Goal: Transaction & Acquisition: Purchase product/service

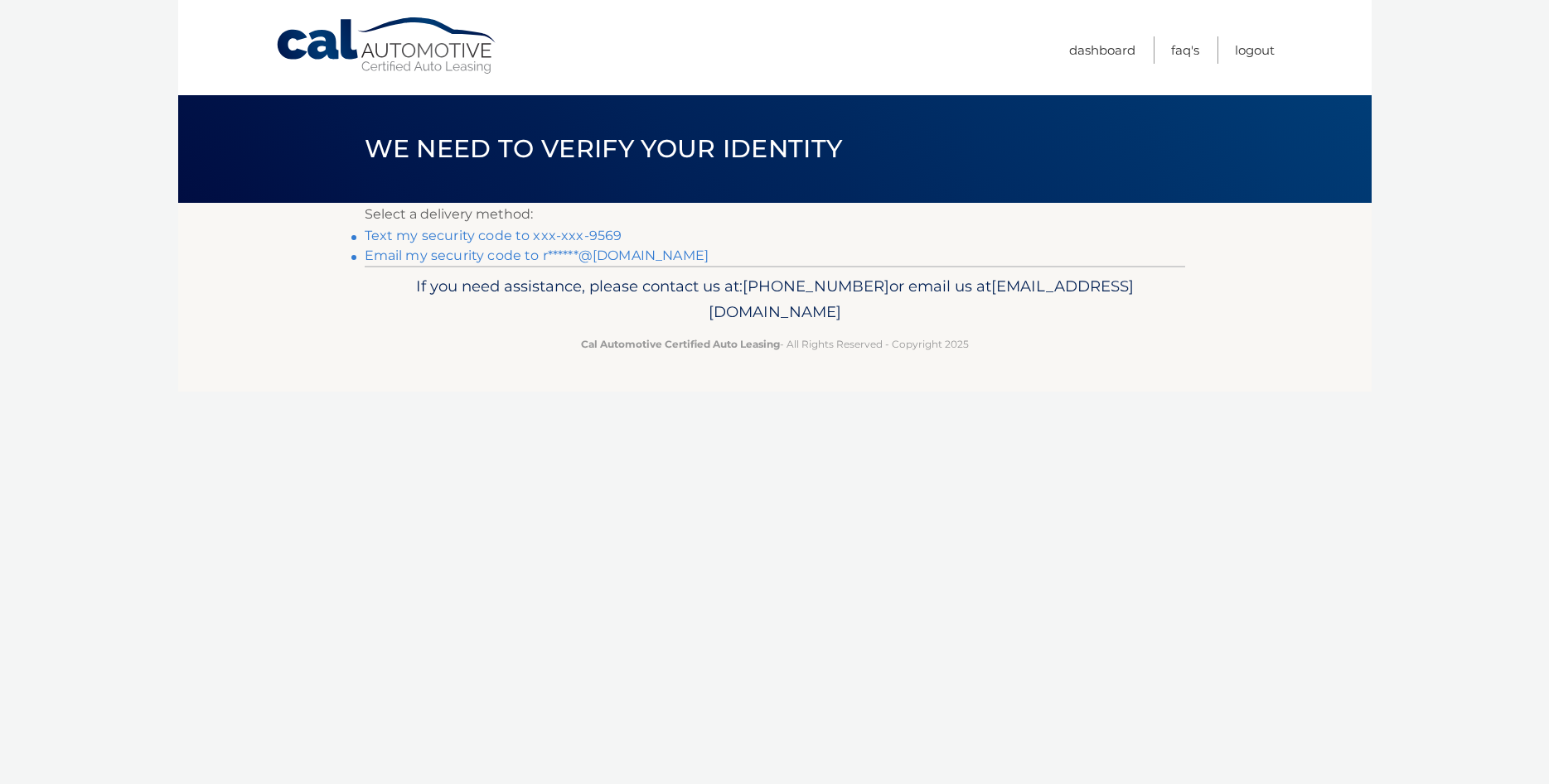
click at [560, 236] on link "Text my security code to xxx-xxx-9569" at bounding box center [493, 236] width 257 height 15
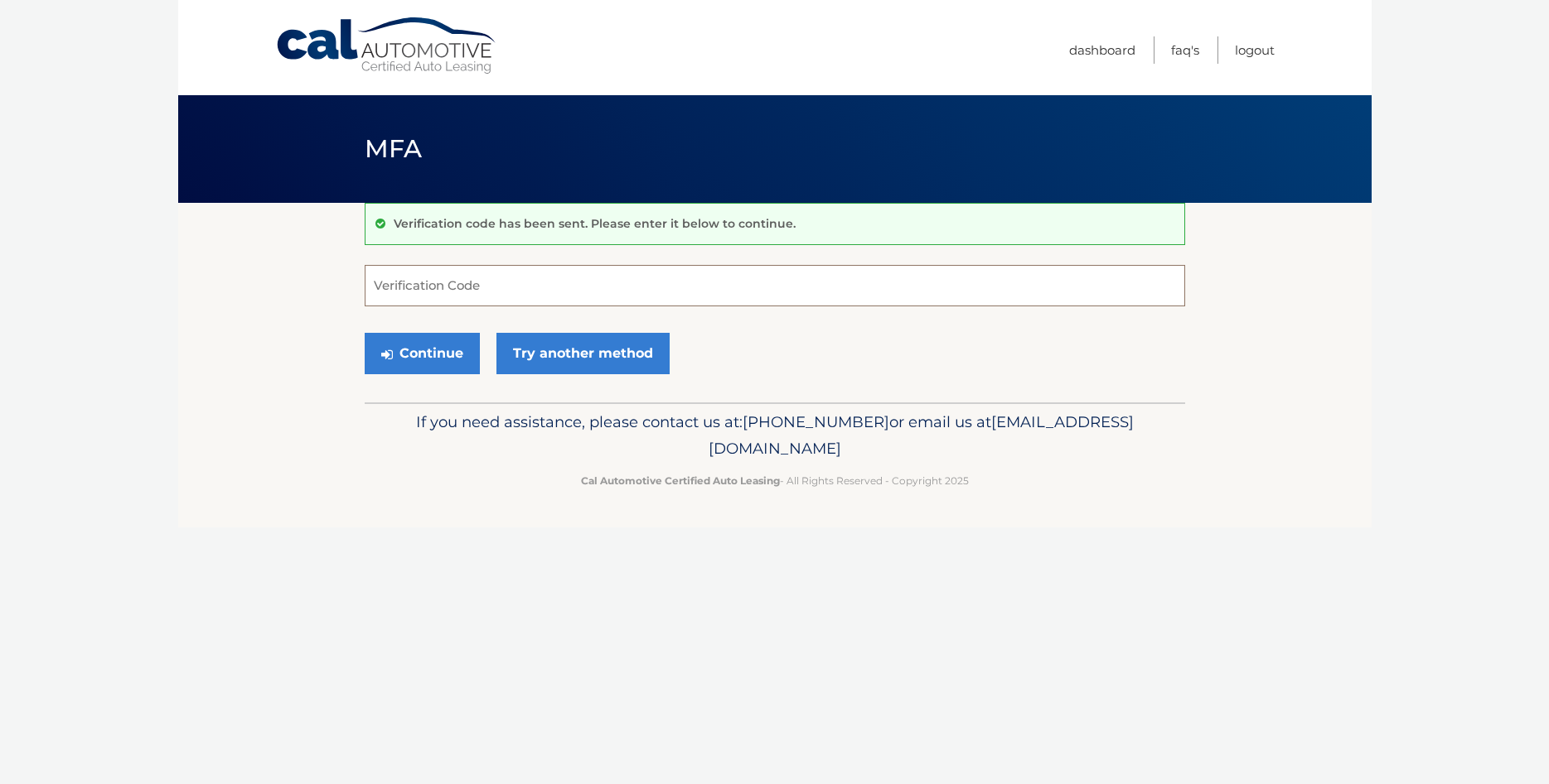
click at [522, 282] on input "Verification Code" at bounding box center [775, 286] width 820 height 41
type input "931190"
click at [440, 354] on button "Continue" at bounding box center [422, 353] width 115 height 41
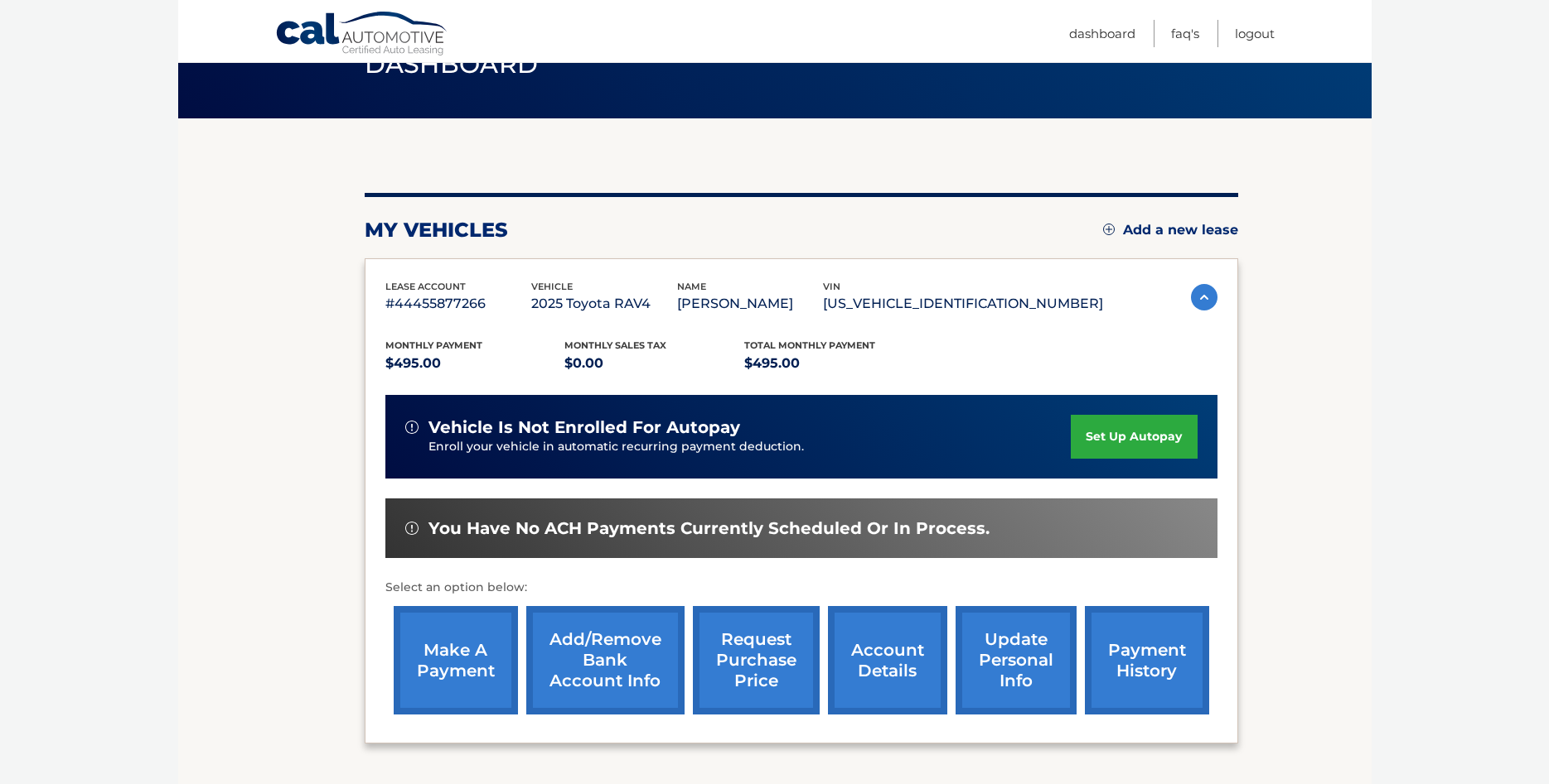
scroll to position [169, 0]
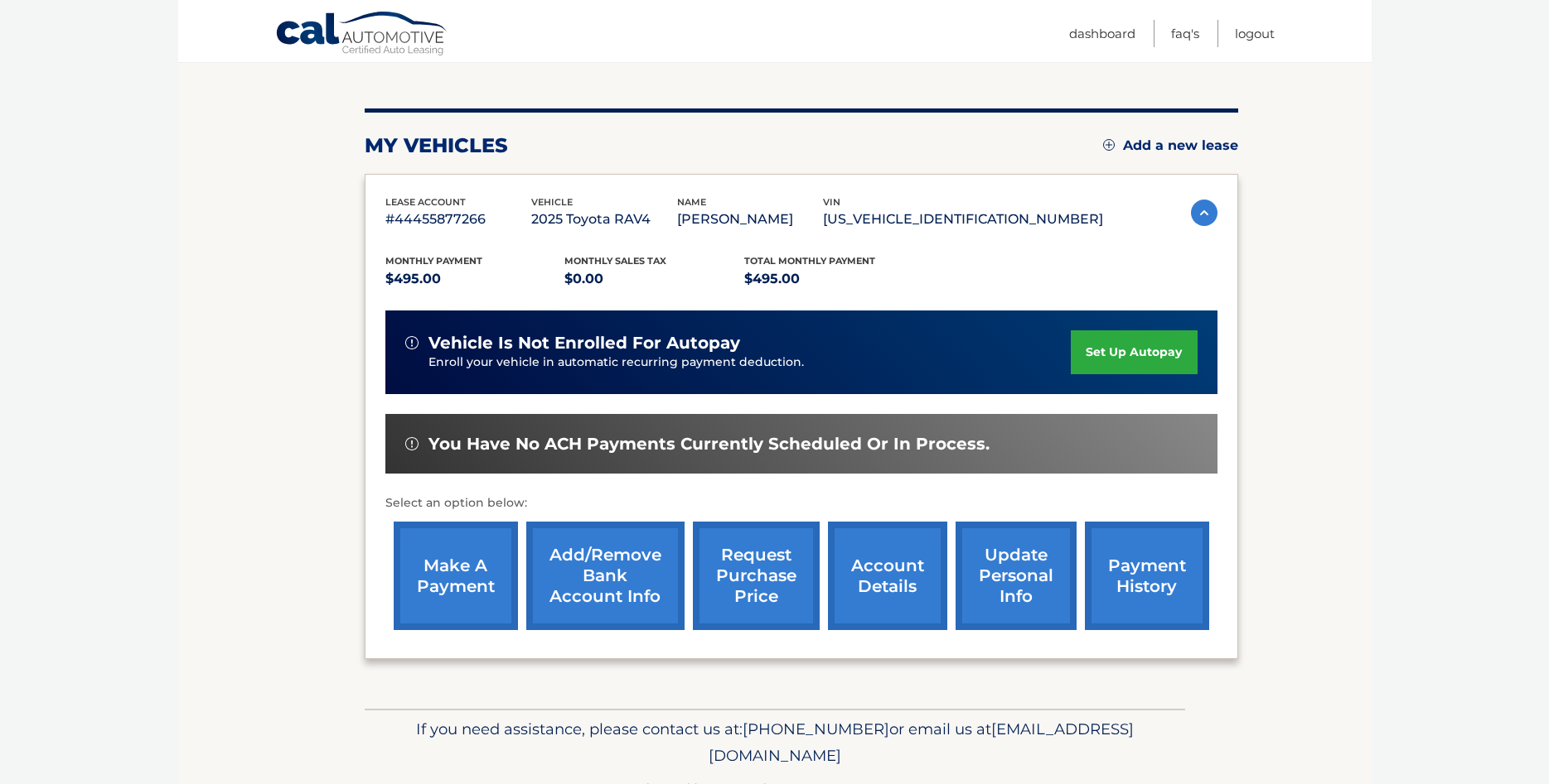
click at [481, 611] on link "make a payment" at bounding box center [456, 576] width 124 height 108
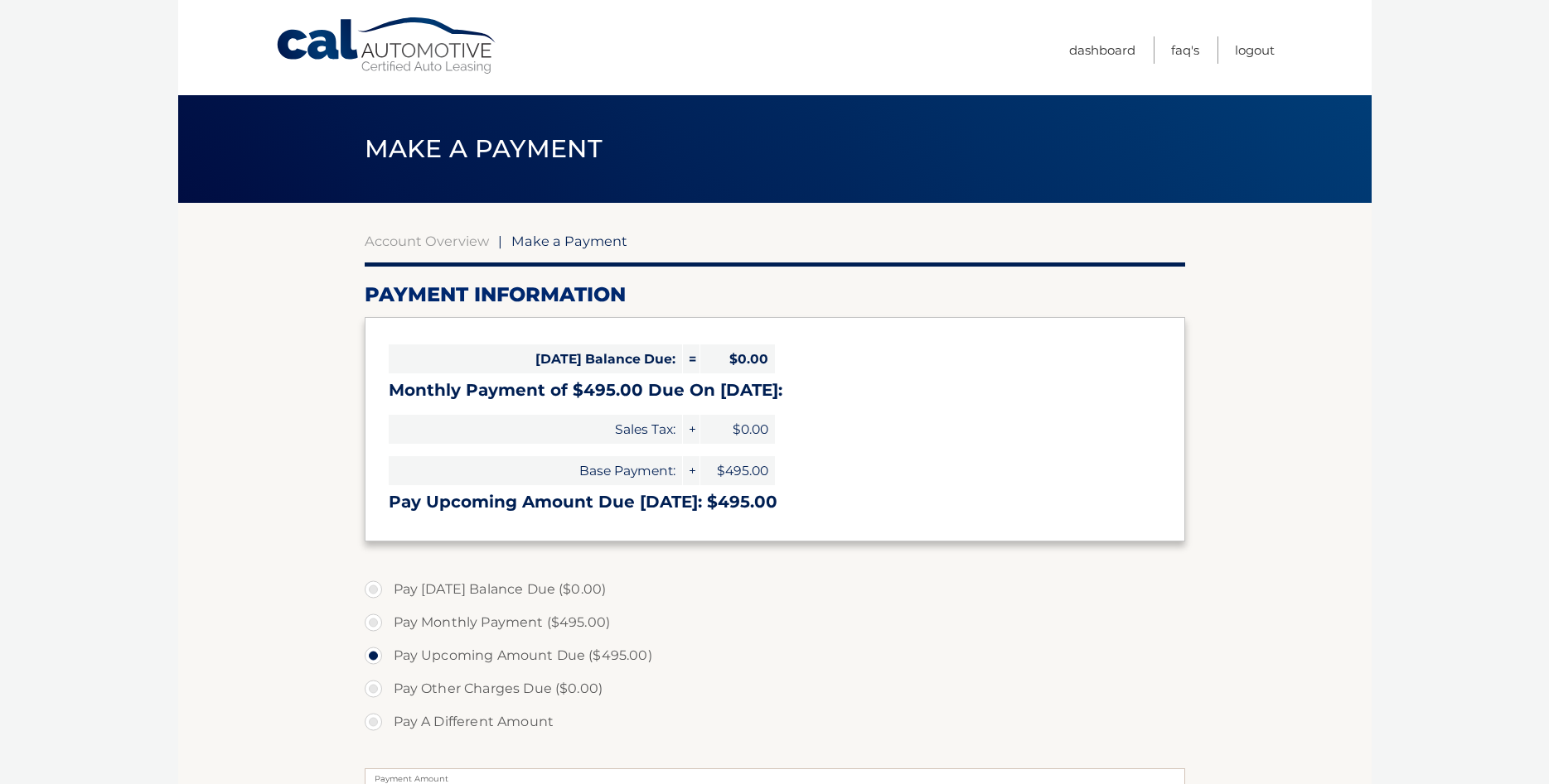
select select "YjYyYjZiMzMtODA1Yi00YWRmLThjOTgtZjdjMzhkMzk3YTAx"
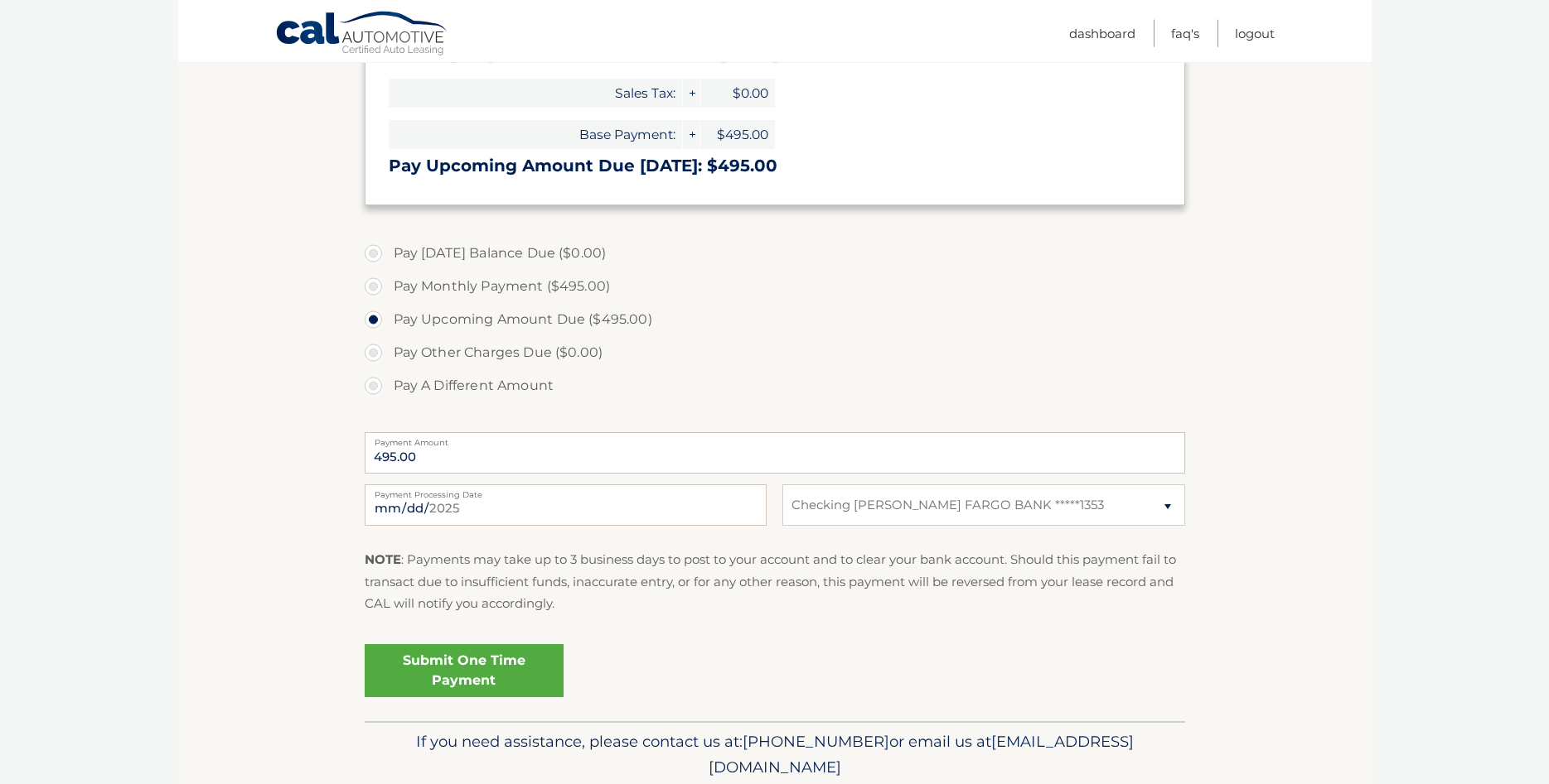
scroll to position [338, 0]
click at [502, 659] on link "Submit One Time Payment" at bounding box center [464, 669] width 199 height 53
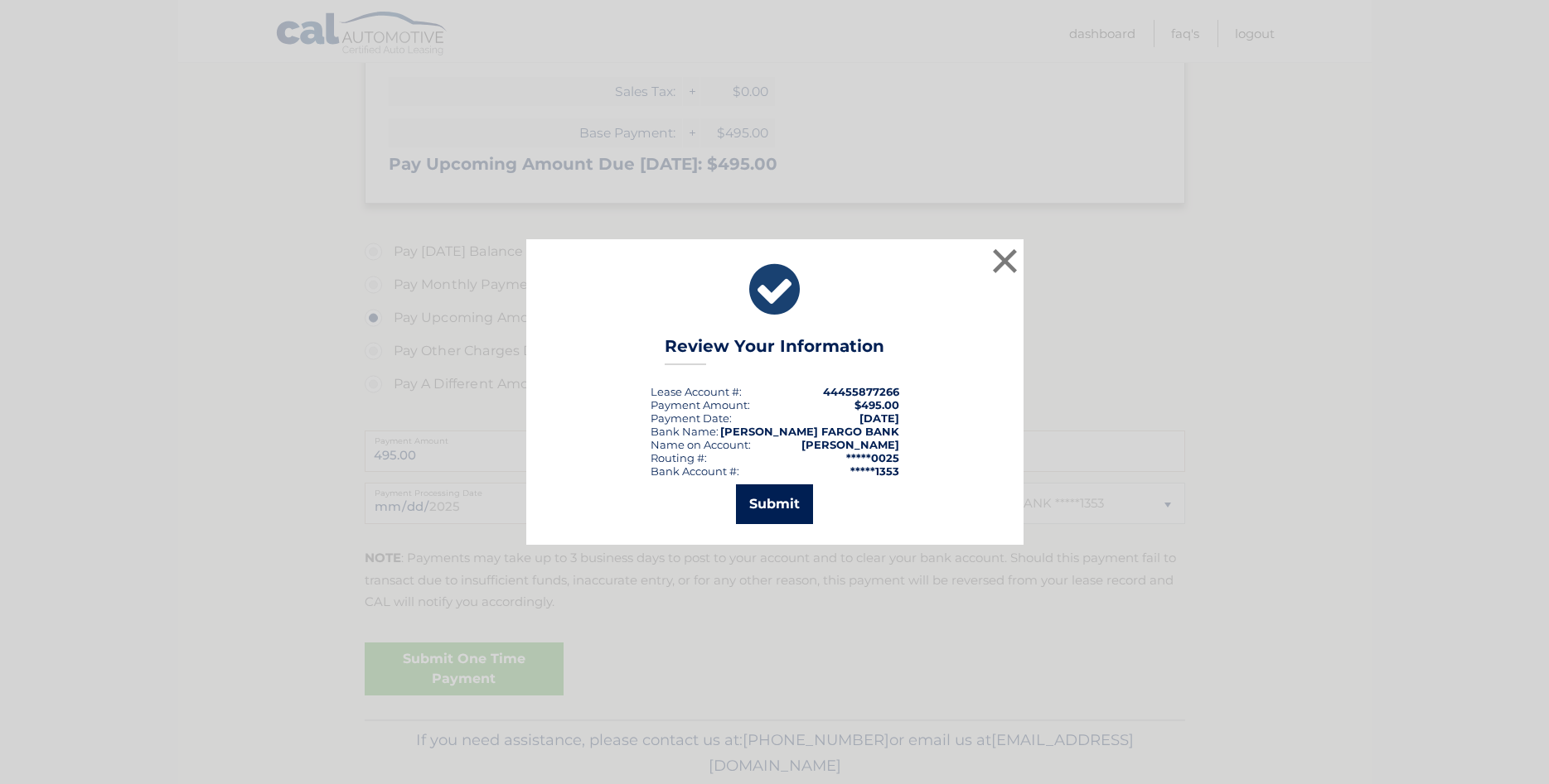
click at [757, 498] on button "Submit" at bounding box center [774, 504] width 77 height 39
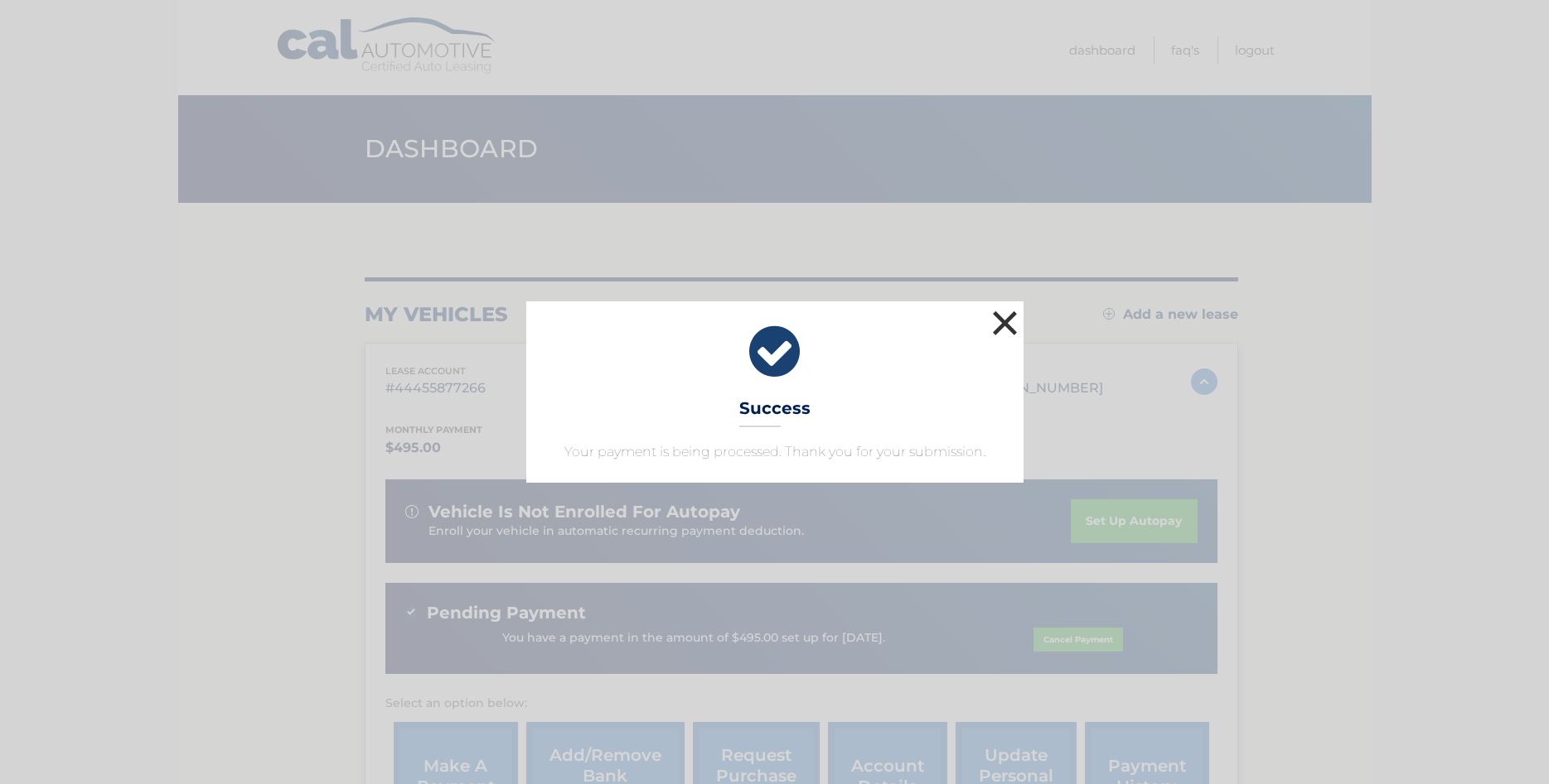
click at [1009, 317] on button "×" at bounding box center [1005, 323] width 33 height 33
